Goal: Information Seeking & Learning: Learn about a topic

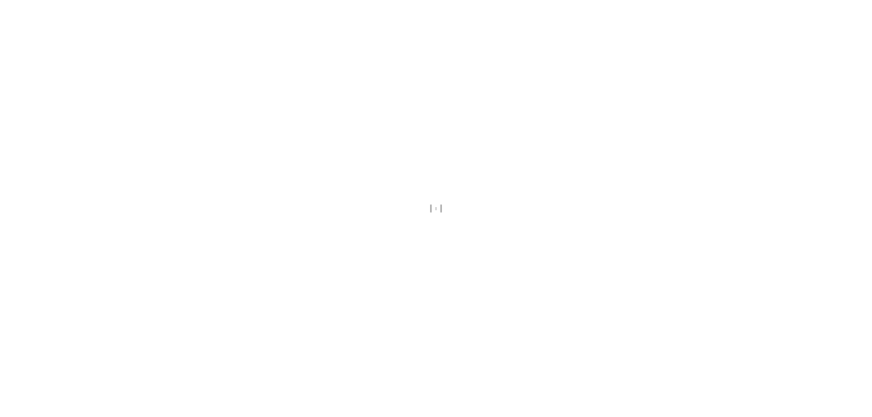
scroll to position [3, 0]
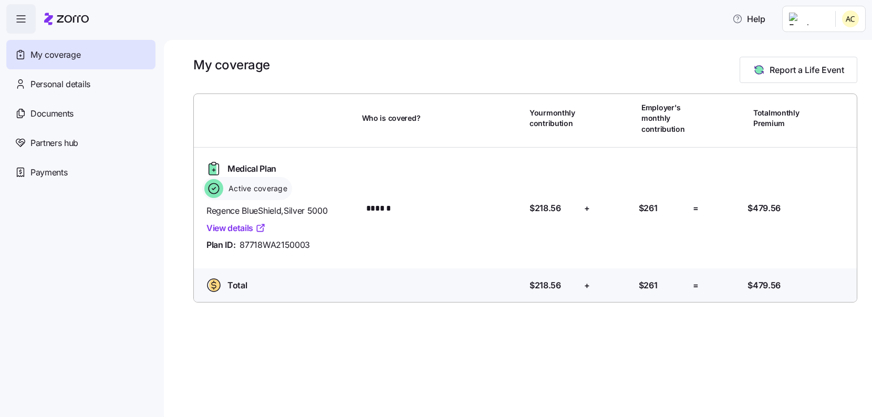
click at [22, 20] on icon "button" at bounding box center [21, 19] width 13 height 13
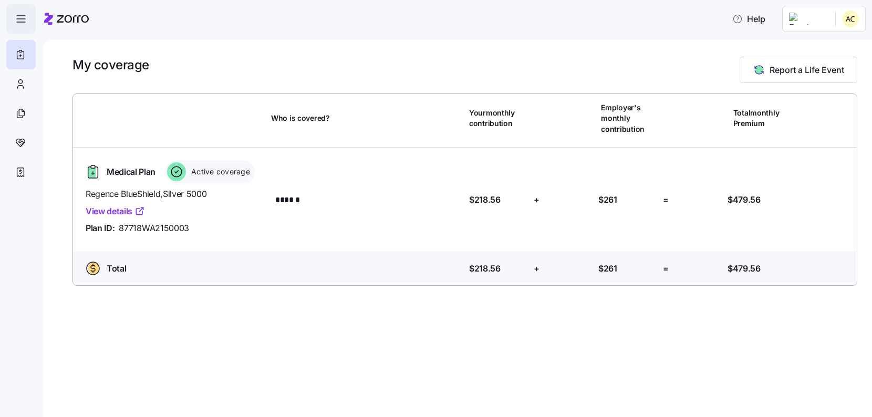
click at [22, 20] on icon "button" at bounding box center [21, 19] width 13 height 13
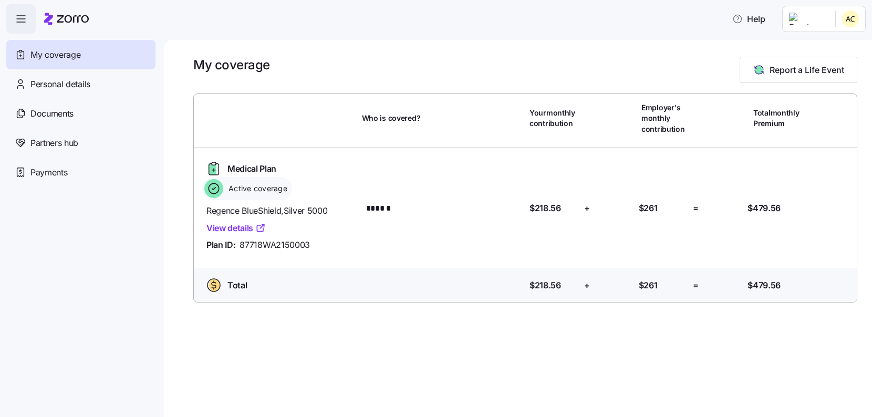
click at [37, 53] on span "My coverage" at bounding box center [55, 54] width 50 height 13
click at [59, 173] on span "Payments" at bounding box center [48, 172] width 37 height 13
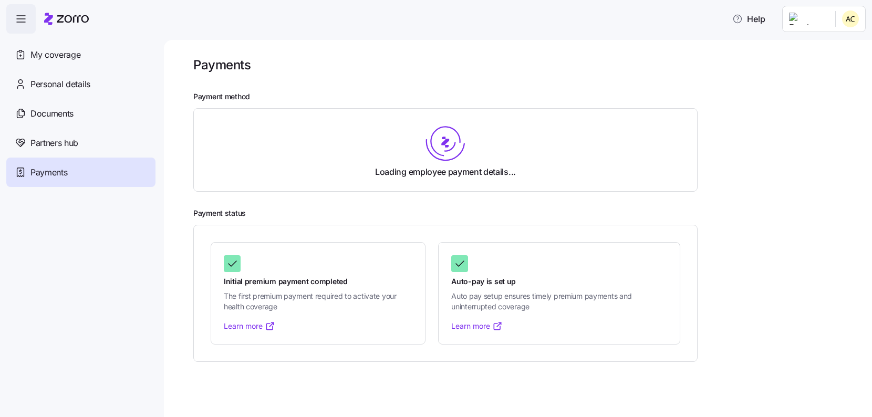
click at [67, 143] on span "Partners hub" at bounding box center [54, 143] width 48 height 13
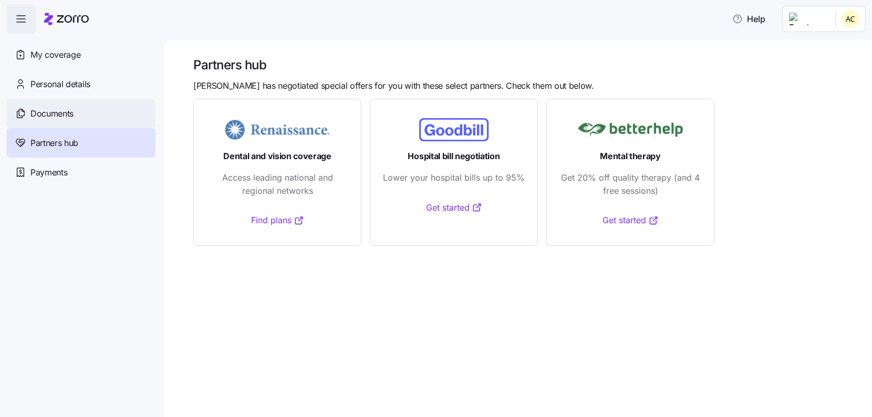
click at [64, 124] on div "Documents" at bounding box center [80, 113] width 149 height 29
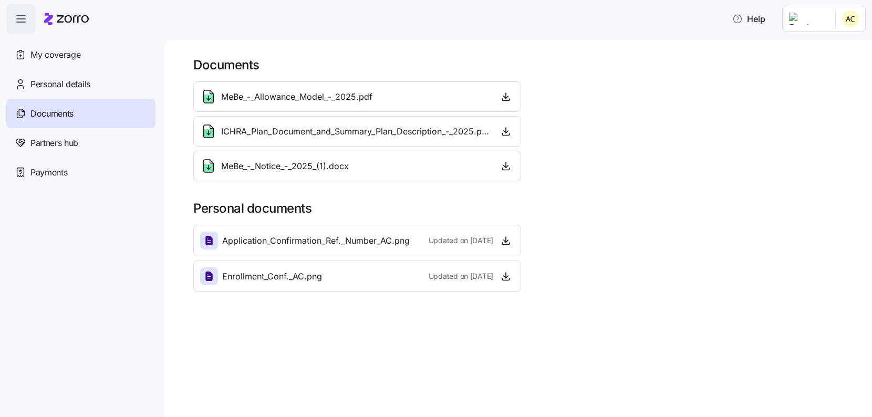
click at [250, 283] on span "Enrollment_Conf._AC.png" at bounding box center [272, 276] width 100 height 13
click at [250, 275] on span "Enrollment_Conf._AC.png" at bounding box center [272, 276] width 100 height 13
click at [209, 276] on icon at bounding box center [208, 276] width 7 height 9
click at [505, 280] on icon "button" at bounding box center [506, 276] width 11 height 11
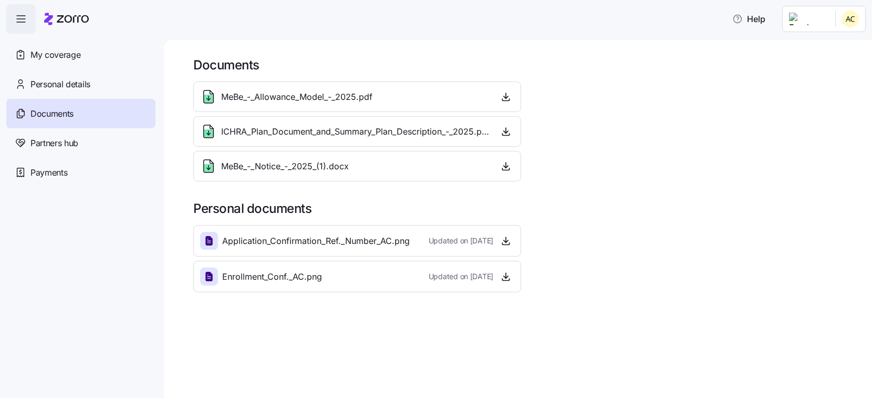
click at [396, 158] on div "MeBe_-_Notice_-_2025_(1).docx" at bounding box center [357, 166] width 328 height 30
click at [504, 167] on icon "button" at bounding box center [506, 166] width 11 height 11
click at [82, 83] on span "Personal details" at bounding box center [60, 84] width 60 height 13
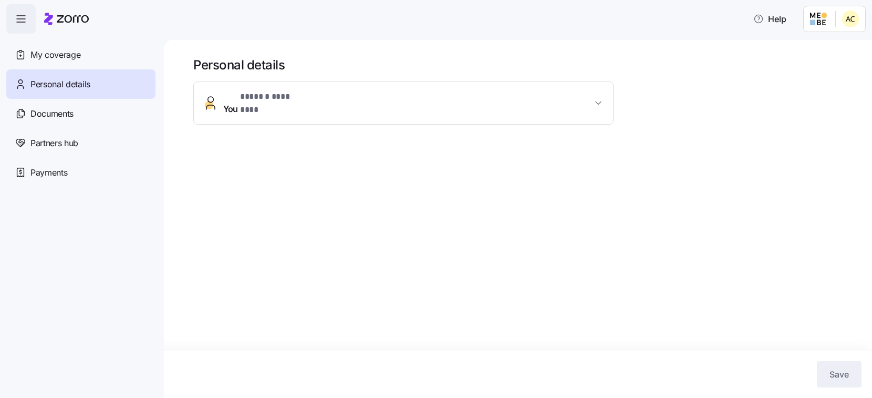
click at [251, 99] on span "* ****** ******** *" at bounding box center [273, 96] width 66 height 13
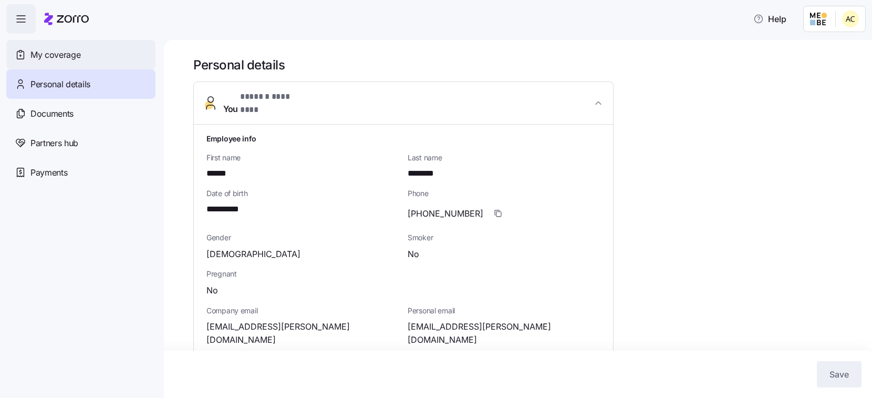
click at [58, 53] on span "My coverage" at bounding box center [55, 54] width 50 height 13
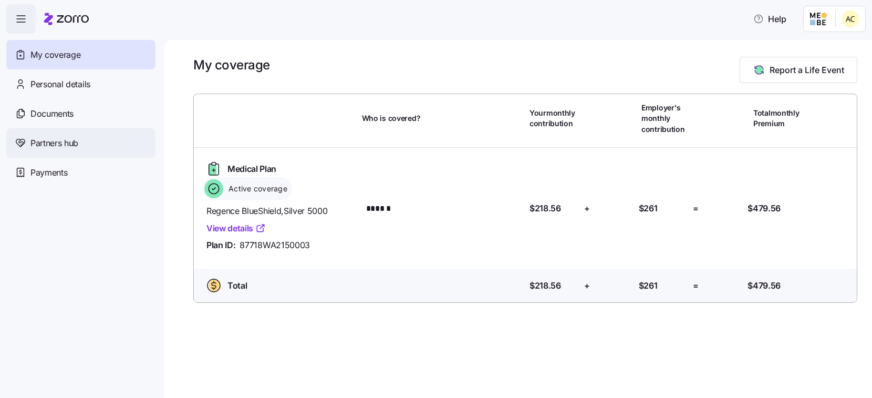
click at [53, 139] on span "Partners hub" at bounding box center [54, 143] width 48 height 13
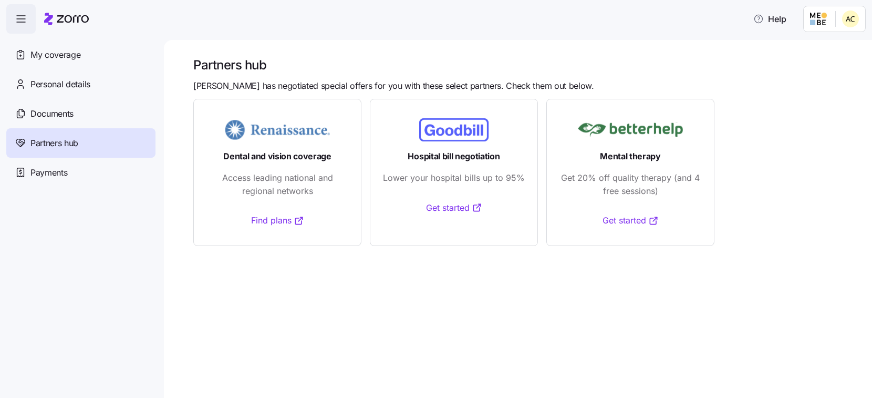
click at [263, 218] on link "Find plans" at bounding box center [277, 220] width 53 height 13
click at [63, 119] on span "Documents" at bounding box center [51, 113] width 43 height 13
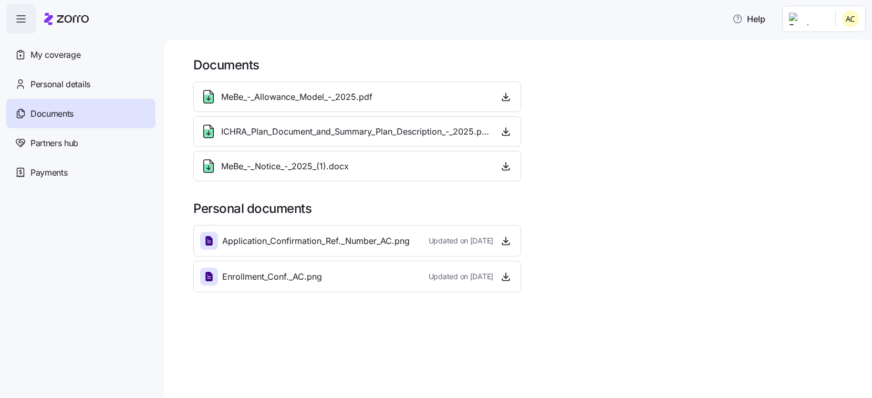
click at [80, 85] on span "Personal details" at bounding box center [60, 84] width 60 height 13
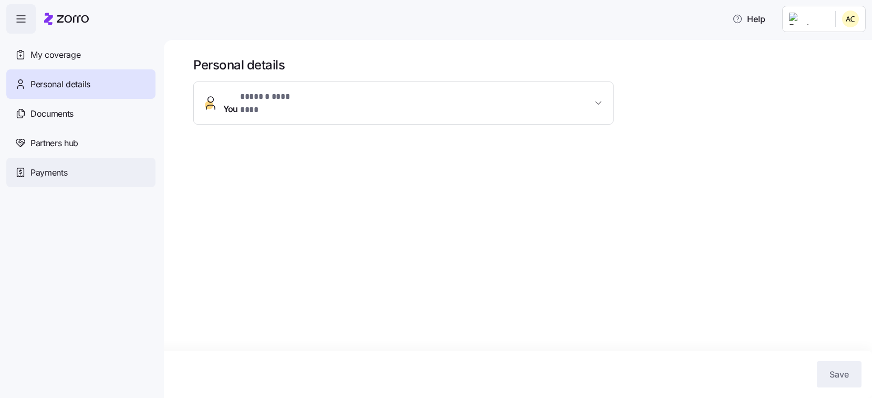
click at [71, 166] on div "Payments" at bounding box center [80, 172] width 149 height 29
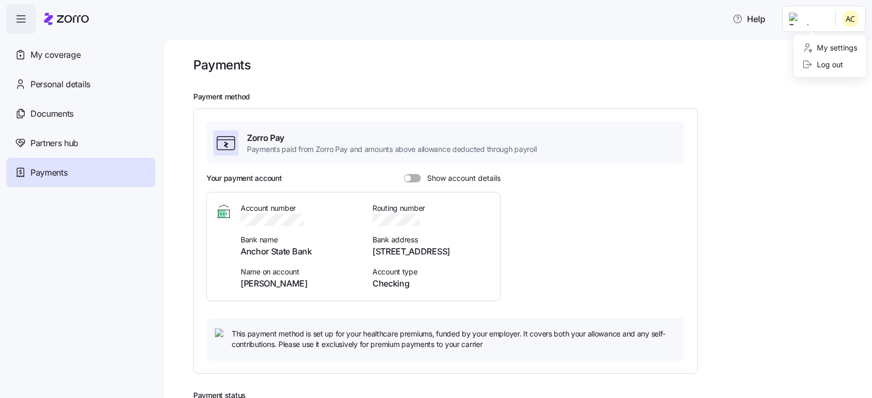
click at [854, 23] on html "Help My coverage Personal details Documents Partners hub Payments Payments Paym…" at bounding box center [436, 195] width 872 height 391
click at [722, 21] on html "Help My coverage Personal details Documents Partners hub Payments Payments Paym…" at bounding box center [436, 195] width 872 height 391
click at [734, 21] on span "Help" at bounding box center [748, 19] width 33 height 13
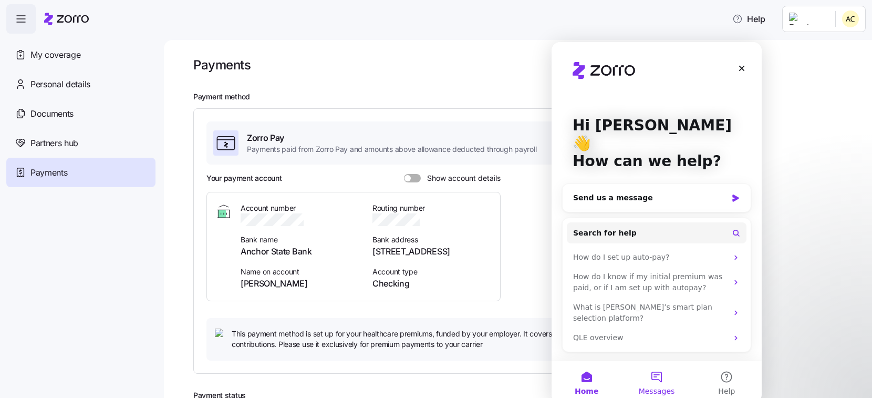
click at [660, 372] on button "Messages" at bounding box center [656, 382] width 70 height 42
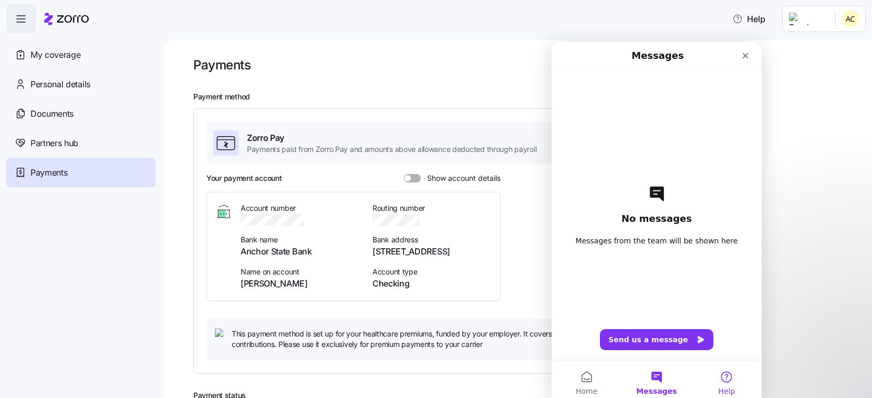
click at [730, 379] on button "Help" at bounding box center [727, 382] width 70 height 42
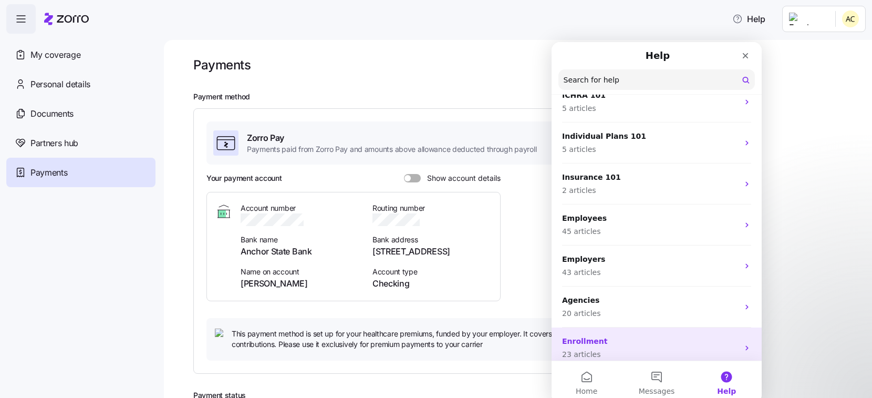
scroll to position [43, 0]
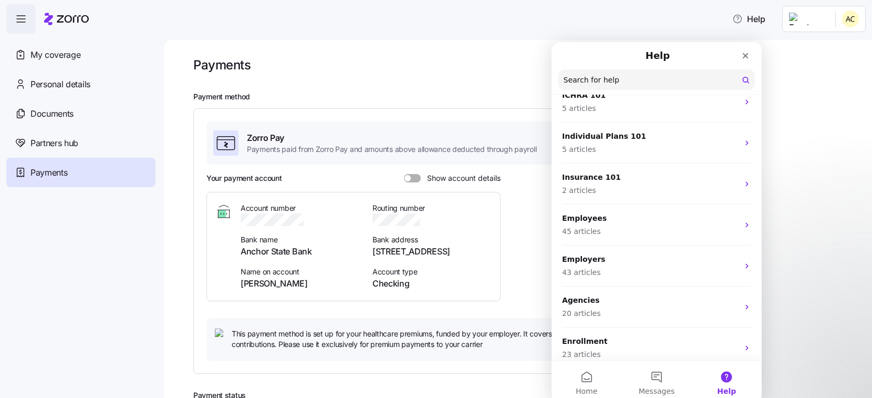
click at [661, 86] on input "Search for help" at bounding box center [656, 79] width 196 height 20
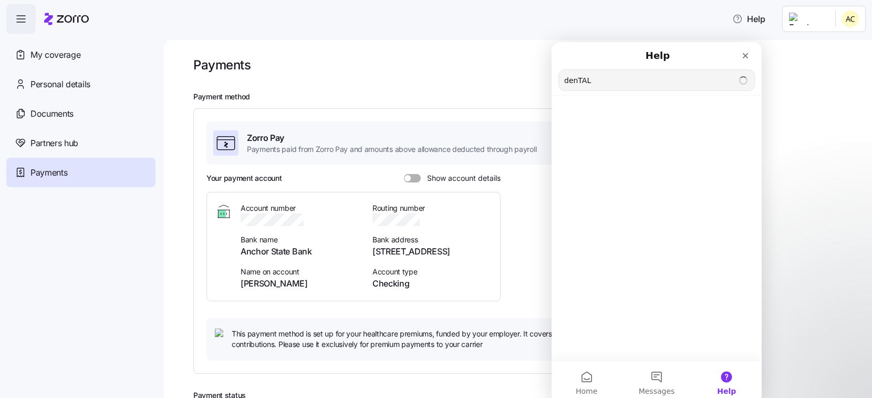
scroll to position [0, 0]
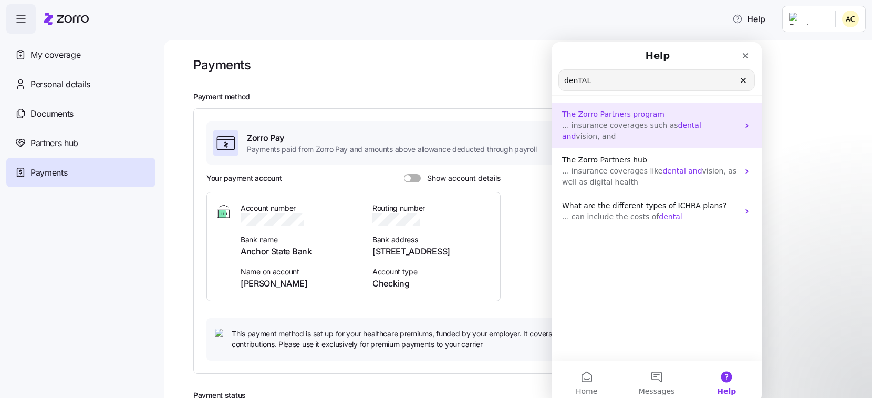
type input "denTAL"
click at [653, 110] on span "The Zorro Partners program" at bounding box center [613, 114] width 102 height 8
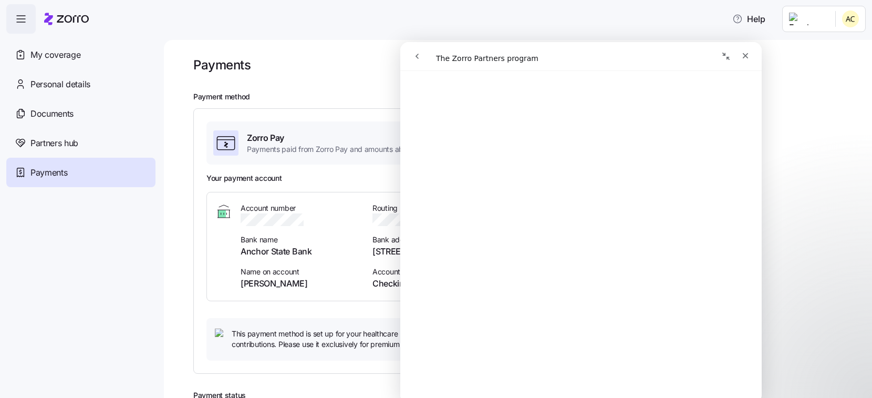
scroll to position [248, 0]
click at [416, 59] on icon "go back" at bounding box center [417, 56] width 8 height 8
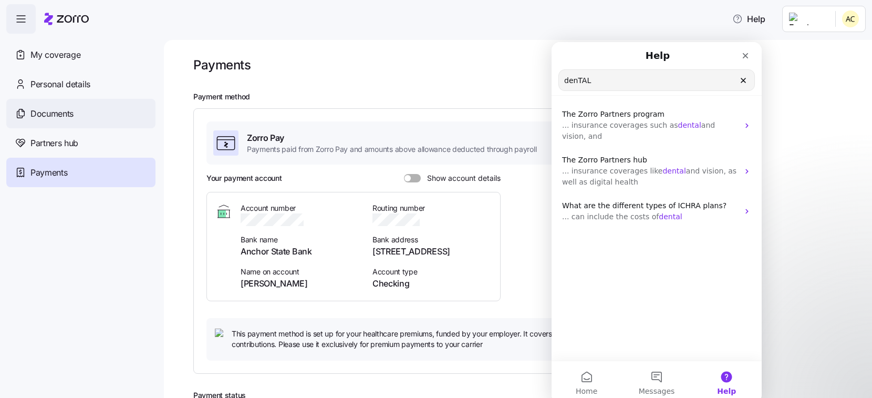
click at [54, 100] on div "Documents" at bounding box center [80, 113] width 149 height 29
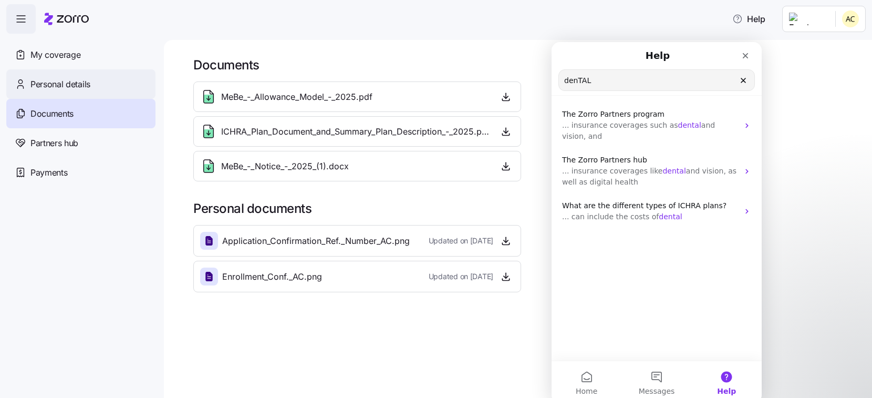
click at [53, 78] on span "Personal details" at bounding box center [60, 84] width 60 height 13
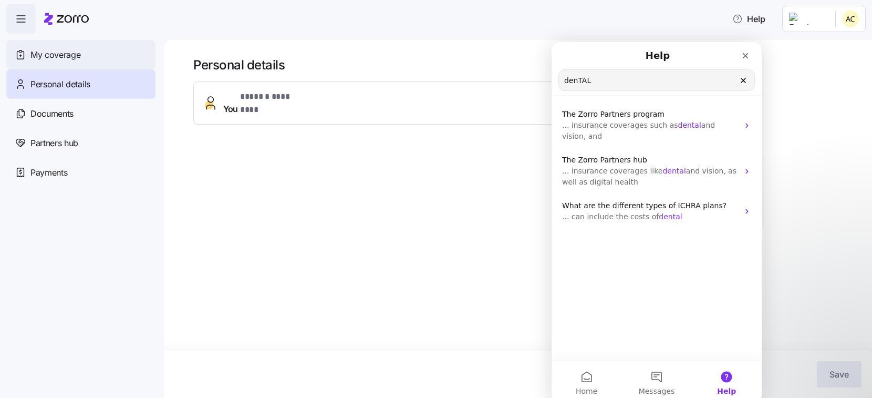
click at [56, 65] on div "My coverage" at bounding box center [80, 54] width 149 height 29
